Goal: Navigation & Orientation: Go to known website

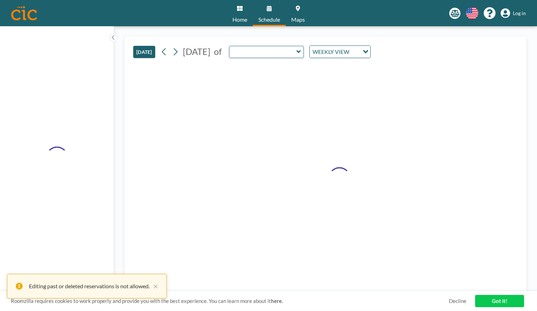
type input "Easton"
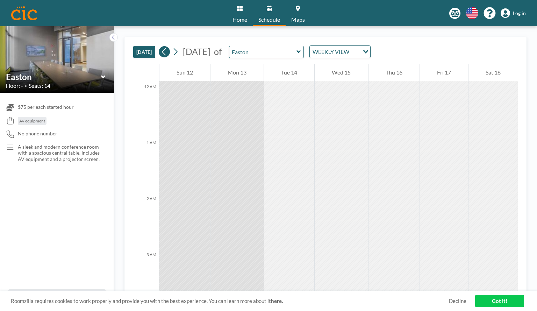
click at [164, 54] on icon at bounding box center [164, 52] width 7 height 10
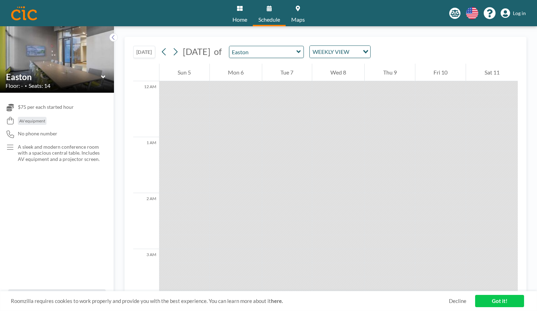
click at [507, 299] on link "Got it!" at bounding box center [500, 301] width 49 height 12
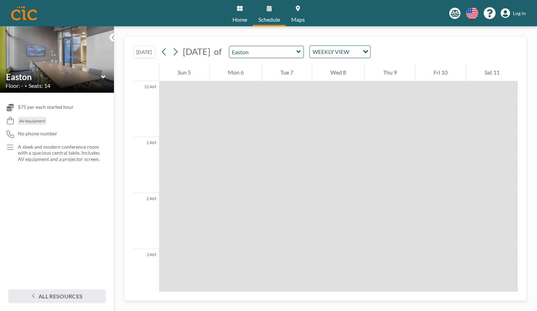
click at [237, 13] on link "Home" at bounding box center [240, 13] width 26 height 26
